Goal: Check status

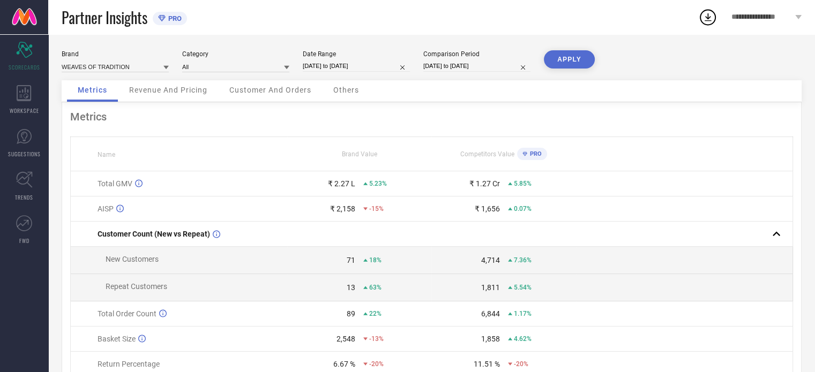
click at [348, 72] on div "Date Range 01-08-2025 to 18-08-2025" at bounding box center [356, 61] width 107 height 22
select select "7"
select select "2025"
select select "8"
select select "2025"
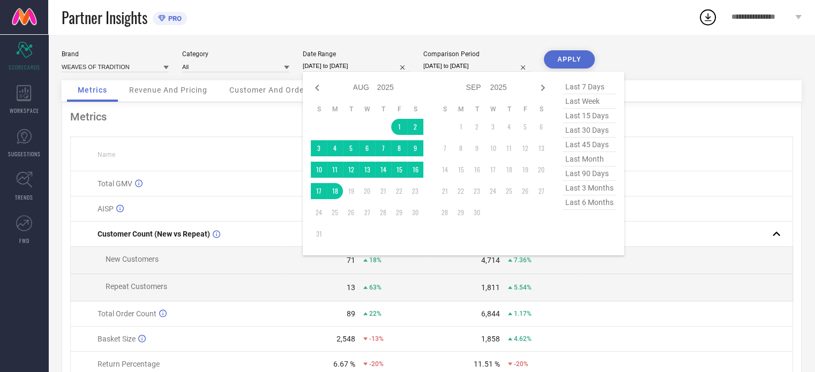
click at [349, 64] on input "[DATE] to [DATE]" at bounding box center [356, 66] width 107 height 11
